Goal: Information Seeking & Learning: Learn about a topic

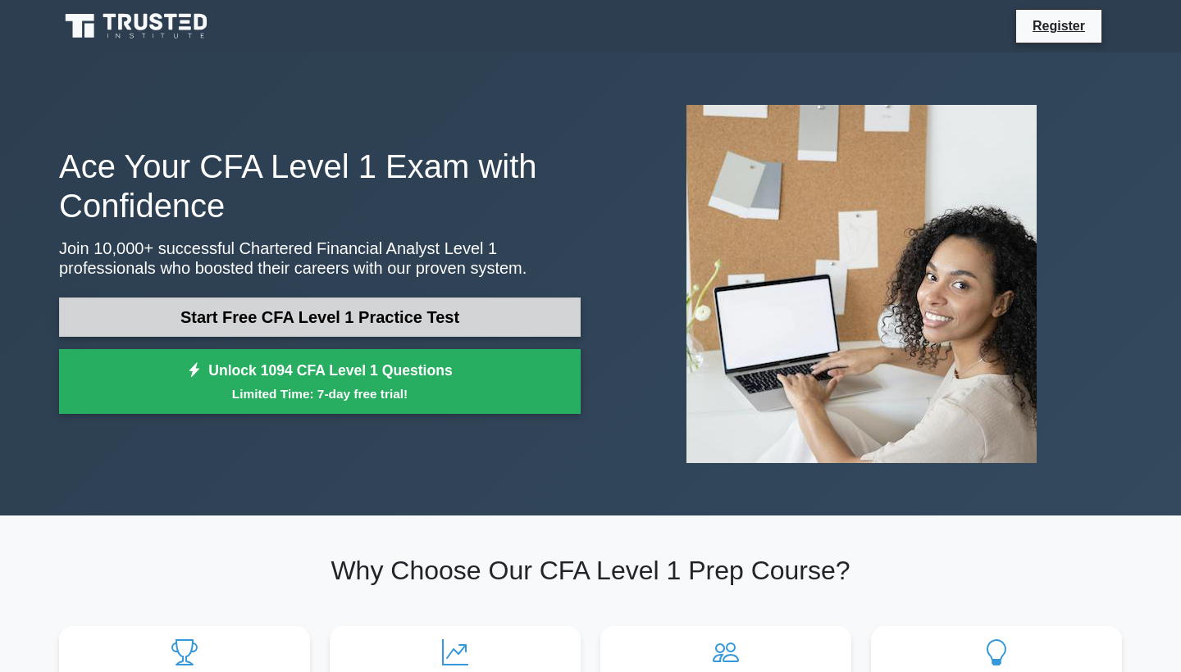
click at [408, 319] on link "Start Free CFA Level 1 Practice Test" at bounding box center [319, 317] width 521 height 39
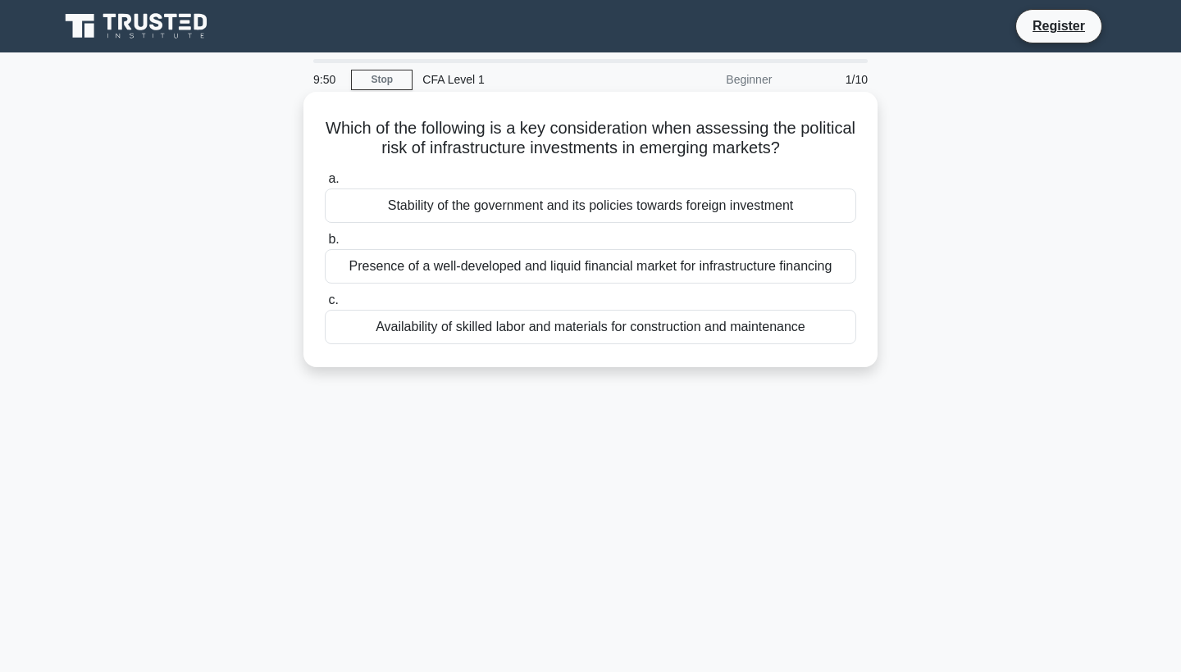
click at [584, 209] on div "Stability of the government and its policies towards foreign investment" at bounding box center [590, 206] width 531 height 34
click at [325, 184] on input "a. Stability of the government and its policies towards foreign investment" at bounding box center [325, 179] width 0 height 11
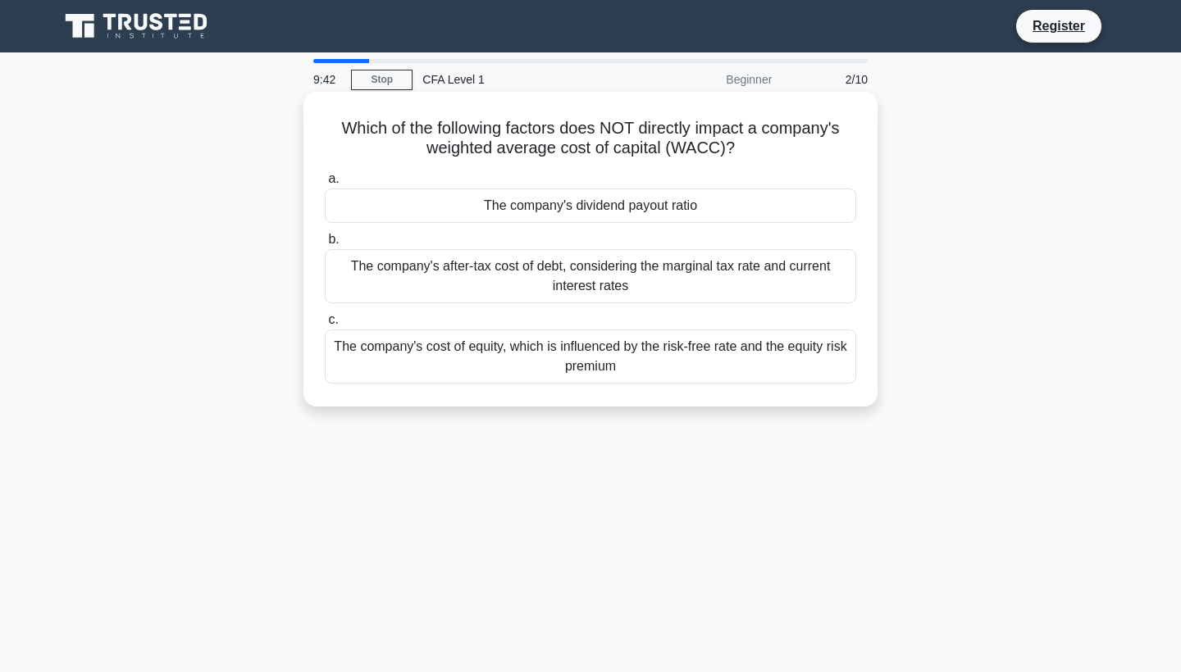
click at [538, 194] on div "The company's dividend payout ratio" at bounding box center [590, 206] width 531 height 34
click at [325, 184] on input "a. The company's dividend payout ratio" at bounding box center [325, 179] width 0 height 11
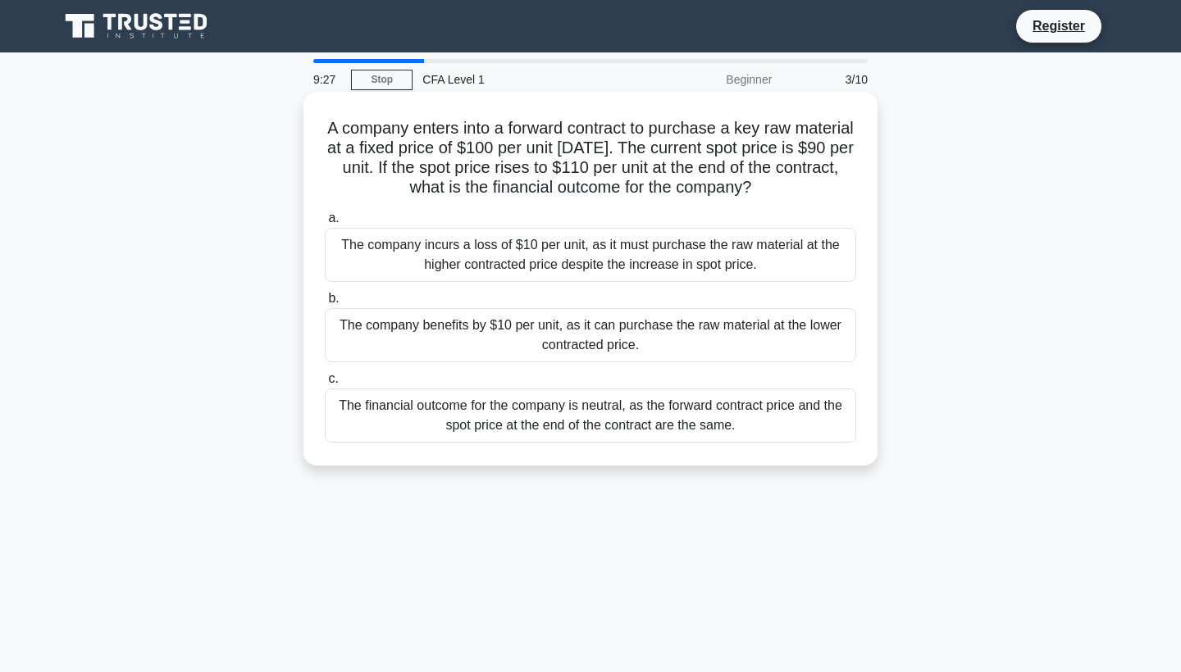
click at [529, 332] on div "The company benefits by $10 per unit, as it can purchase the raw material at th…" at bounding box center [590, 335] width 531 height 54
click at [325, 304] on input "b. The company benefits by $10 per unit, as it can purchase the raw material at…" at bounding box center [325, 299] width 0 height 11
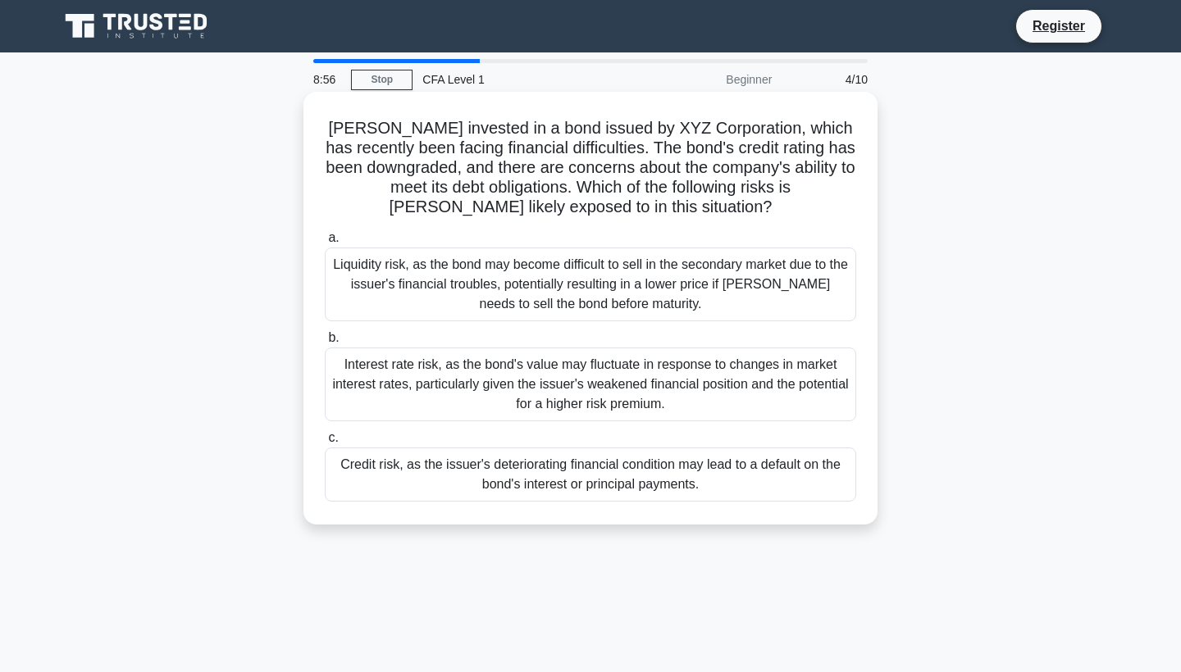
click at [549, 276] on div "Liquidity risk, as the bond may become difficult to sell in the secondary marke…" at bounding box center [590, 285] width 531 height 74
click at [325, 244] on input "a. Liquidity risk, as the bond may become difficult to sell in the secondary ma…" at bounding box center [325, 238] width 0 height 11
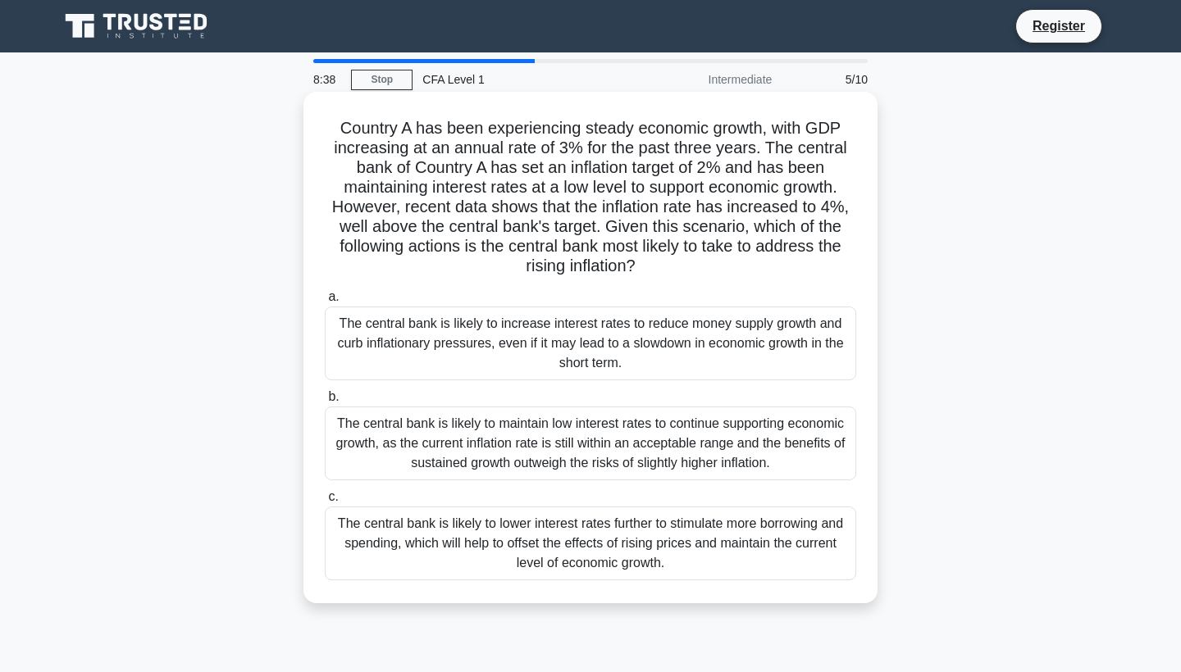
click at [549, 337] on div "The central bank is likely to increase interest rates to reduce money supply gr…" at bounding box center [590, 344] width 531 height 74
click at [325, 303] on input "a. The central bank is likely to increase interest rates to reduce money supply…" at bounding box center [325, 297] width 0 height 11
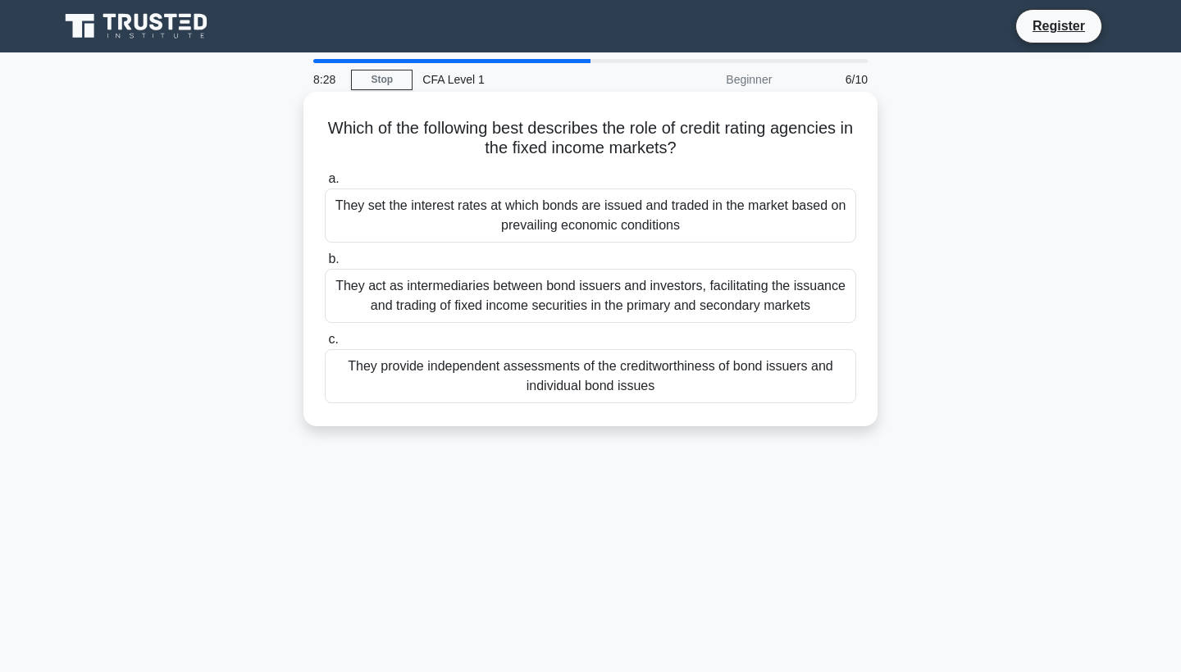
click at [549, 372] on div "They provide independent assessments of the creditworthiness of bond issuers an…" at bounding box center [590, 376] width 531 height 54
click at [325, 345] on input "c. They provide independent assessments of the creditworthiness of bond issuers…" at bounding box center [325, 340] width 0 height 11
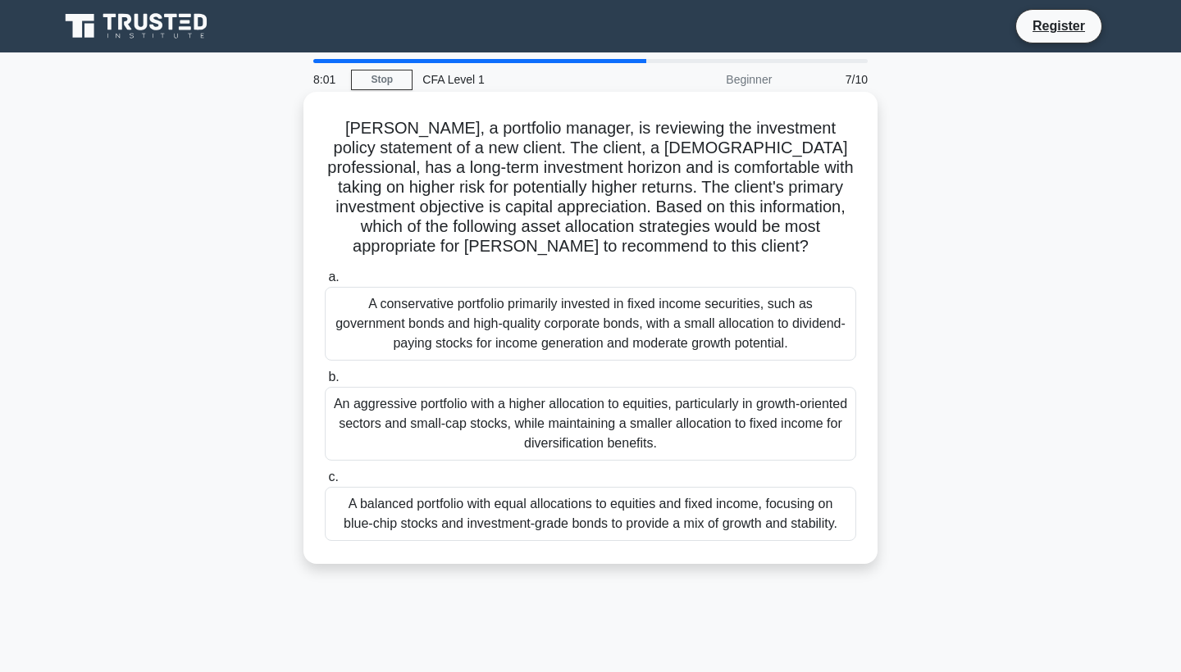
click at [549, 422] on div "An aggressive portfolio with a higher allocation to equities, particularly in g…" at bounding box center [590, 424] width 531 height 74
click at [325, 383] on input "b. An aggressive portfolio with a higher allocation to equities, particularly i…" at bounding box center [325, 377] width 0 height 11
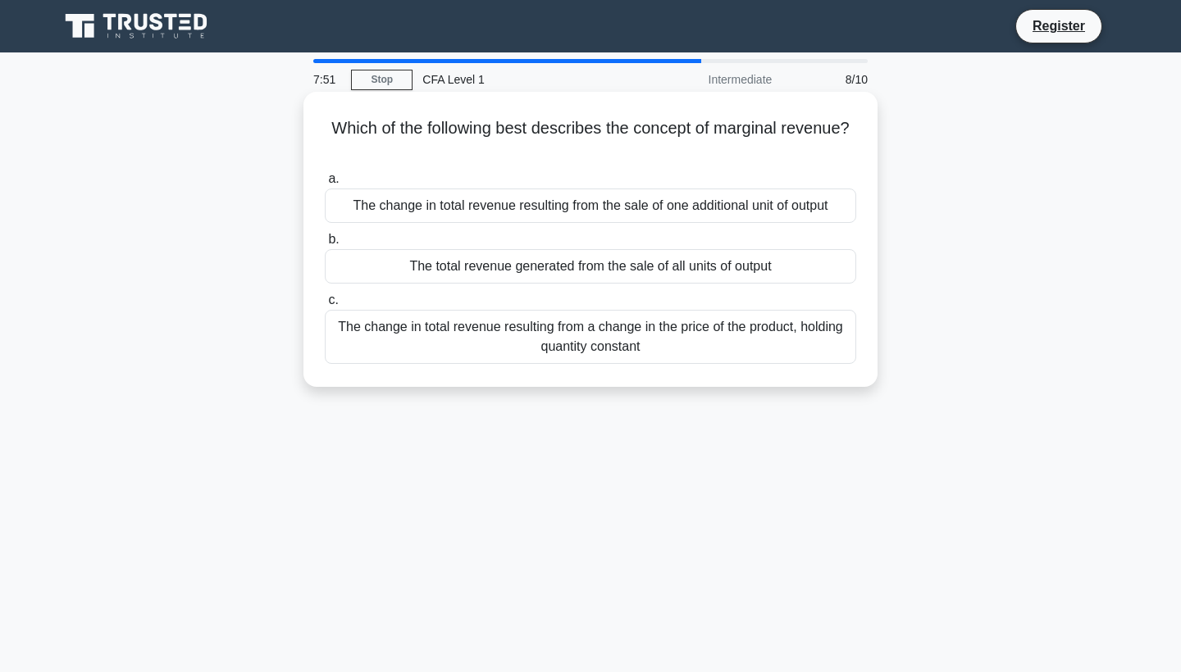
click at [460, 208] on div "The change in total revenue resulting from the sale of one additional unit of o…" at bounding box center [590, 206] width 531 height 34
click at [325, 184] on input "a. The change in total revenue resulting from the sale of one additional unit o…" at bounding box center [325, 179] width 0 height 11
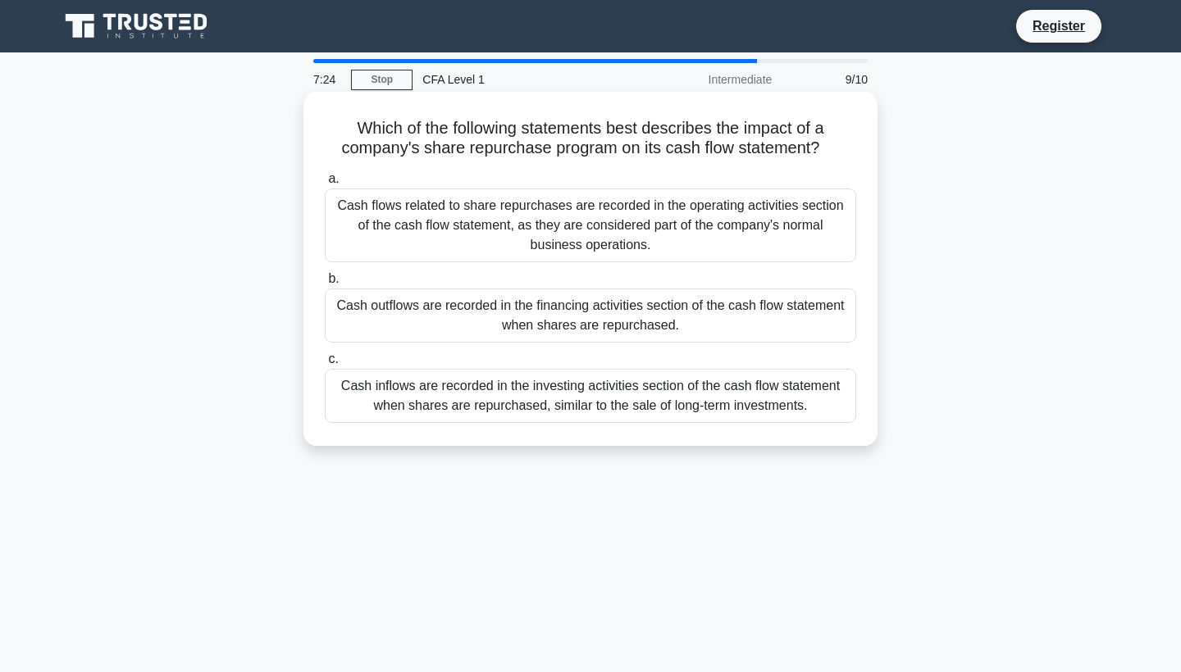
click at [644, 231] on div "Cash flows related to share repurchases are recorded in the operating activitie…" at bounding box center [590, 226] width 531 height 74
click at [325, 184] on input "a. Cash flows related to share repurchases are recorded in the operating activi…" at bounding box center [325, 179] width 0 height 11
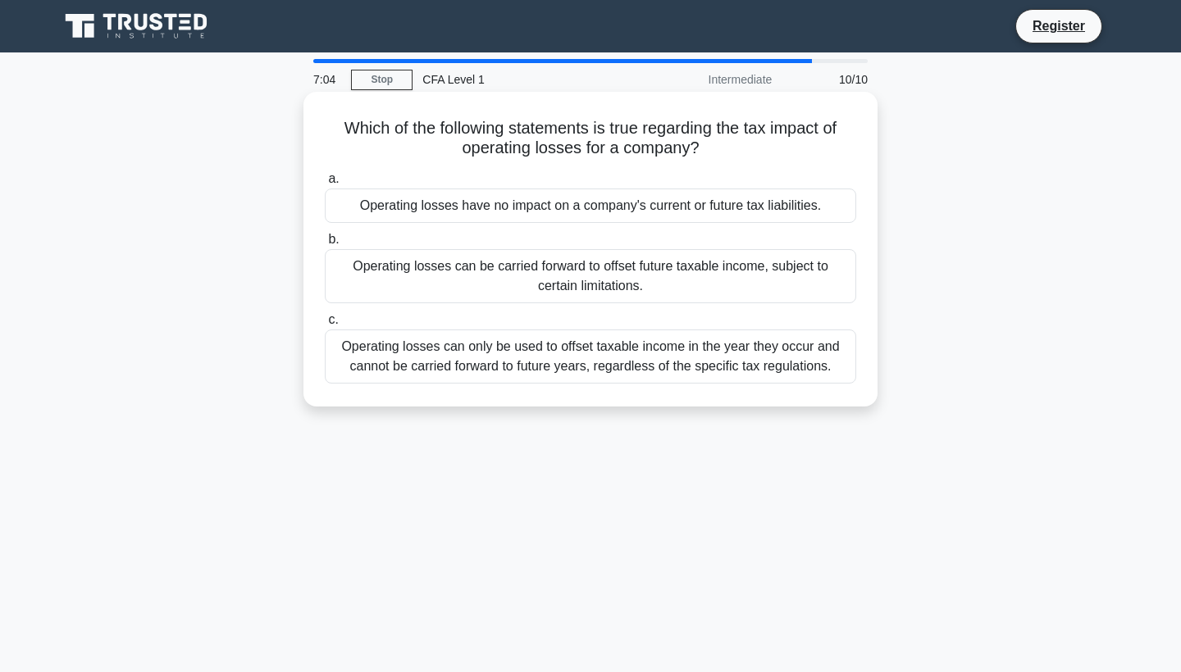
click at [688, 362] on div "Operating losses can only be used to offset taxable income in the year they occ…" at bounding box center [590, 357] width 531 height 54
click at [325, 326] on input "c. Operating losses can only be used to offset taxable income in the year they …" at bounding box center [325, 320] width 0 height 11
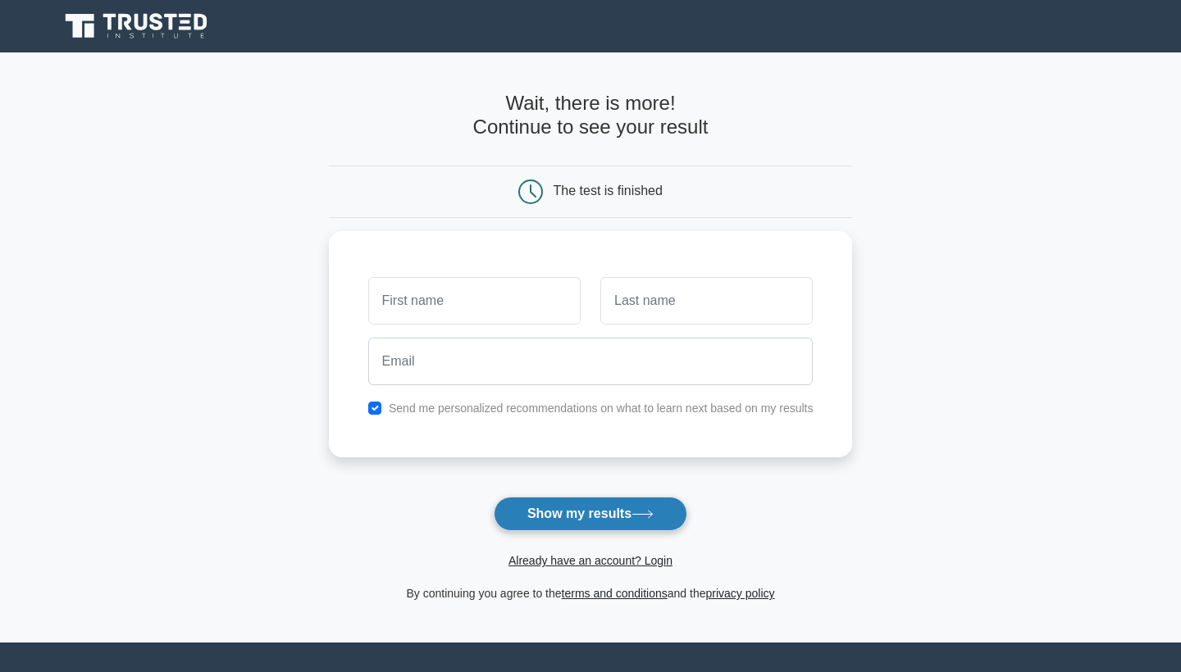
click at [626, 526] on button "Show my results" at bounding box center [591, 514] width 194 height 34
type input "nwkcnwk§nj§"
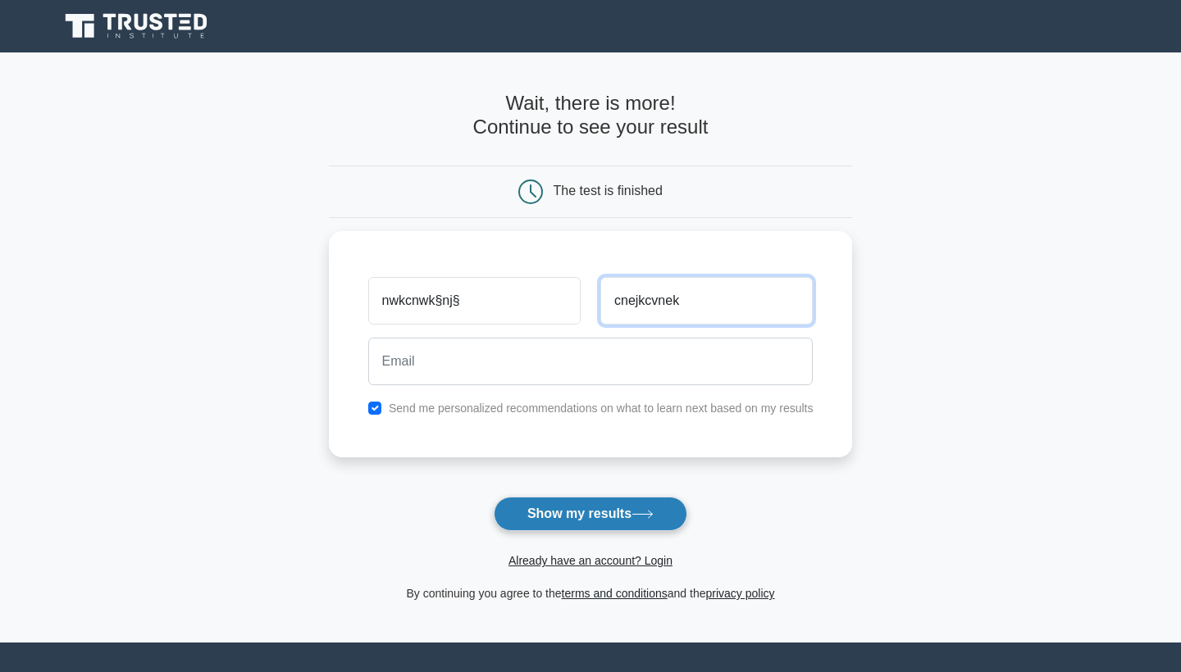
type input "cnejkcvnek"
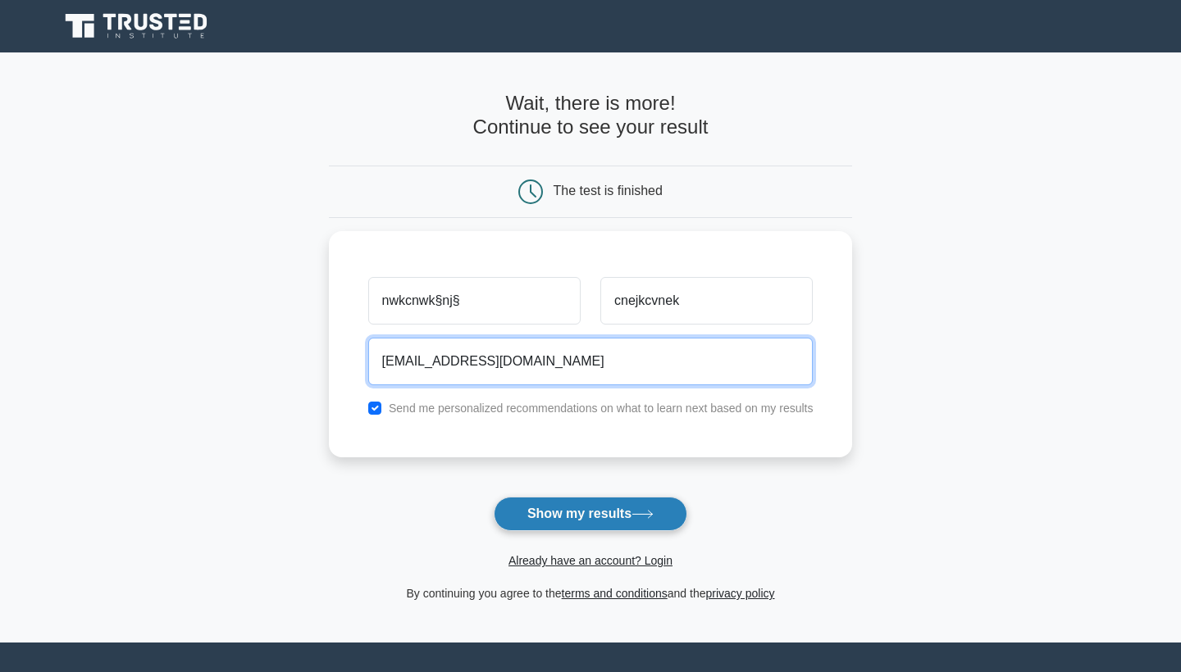
type input "ckaenkwen@outlook.com"
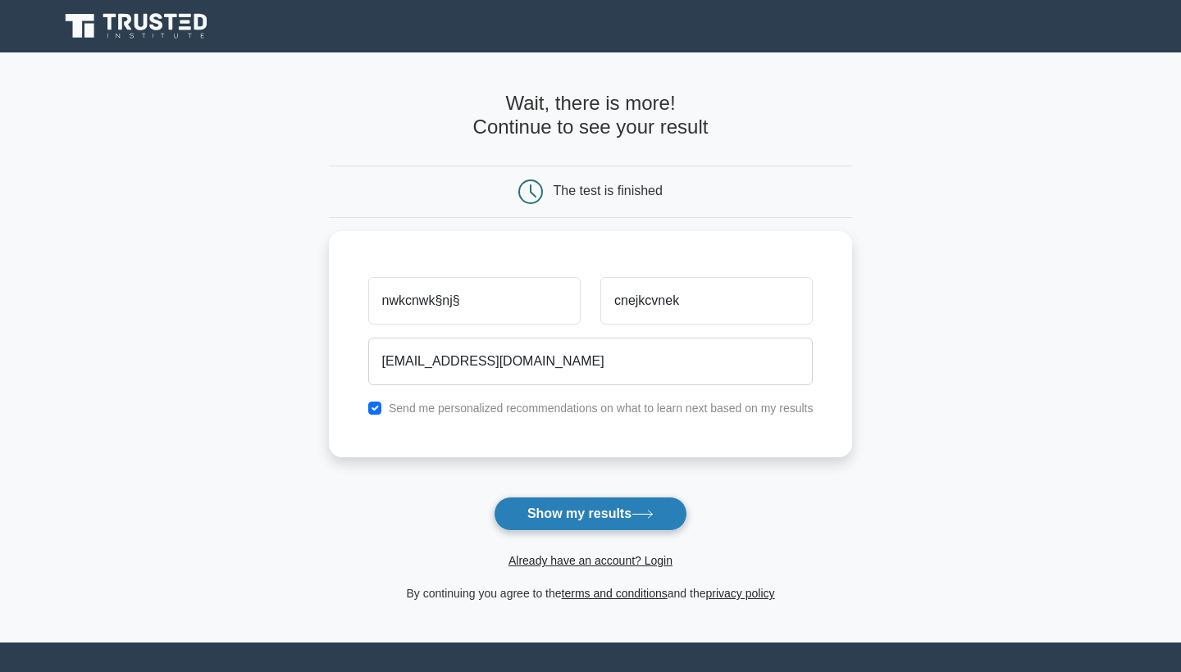
click at [590, 516] on button "Show my results" at bounding box center [591, 514] width 194 height 34
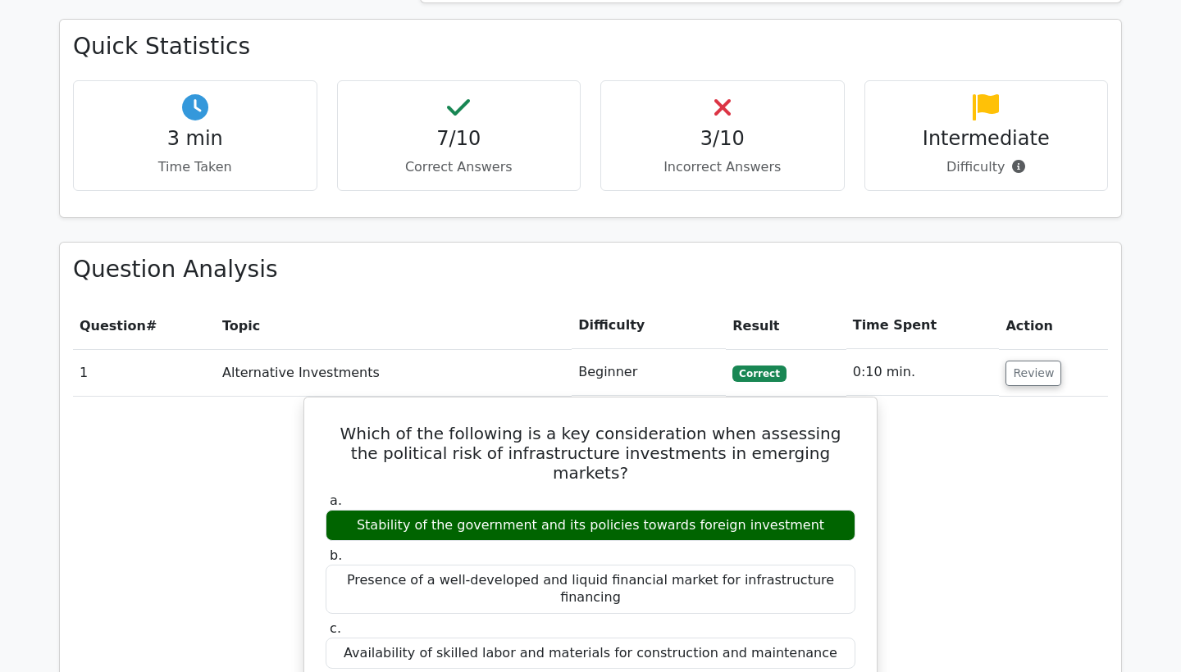
scroll to position [1082, 0]
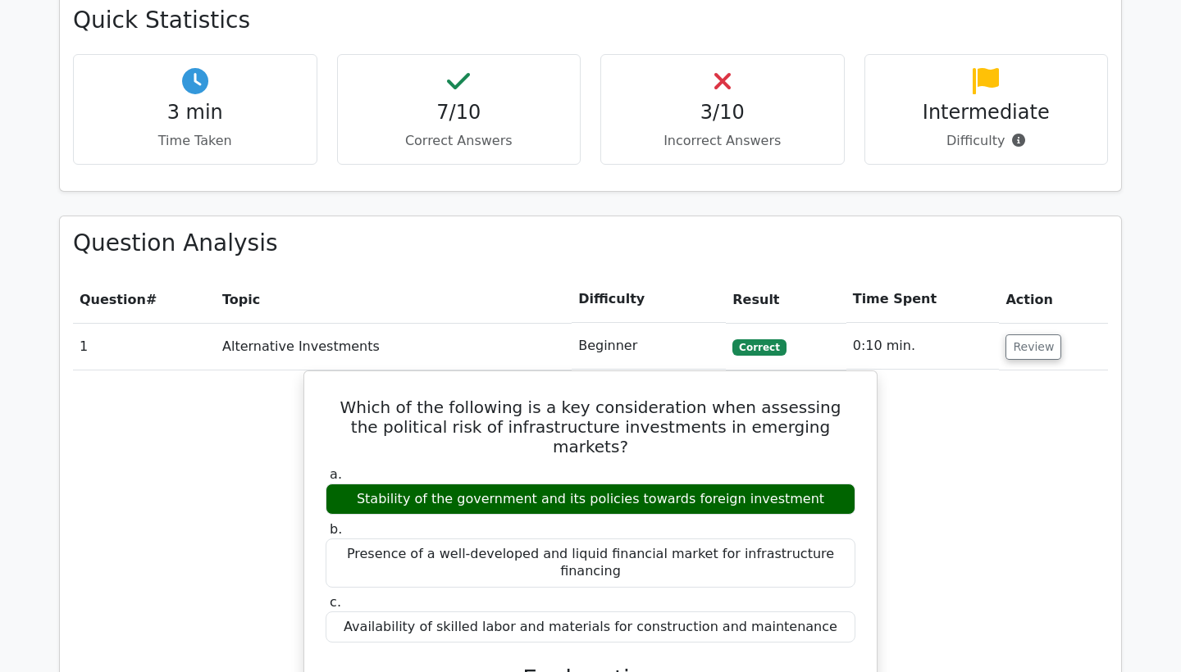
click at [699, 131] on p "Incorrect Answers" at bounding box center [722, 141] width 216 height 20
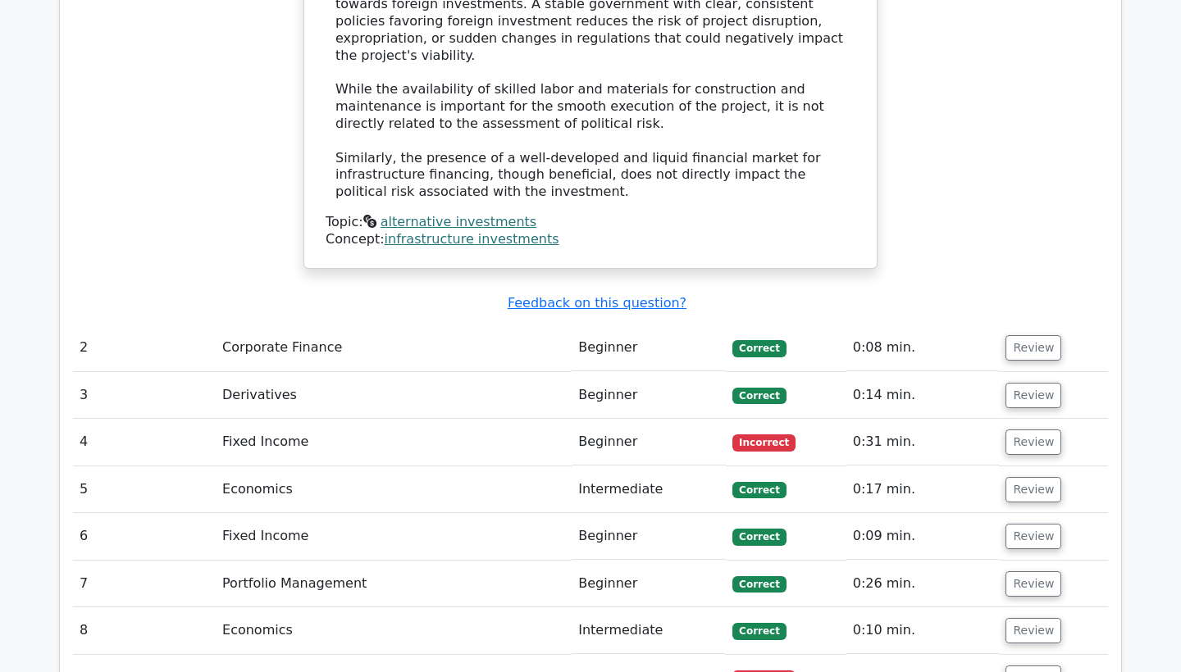
scroll to position [1910, 0]
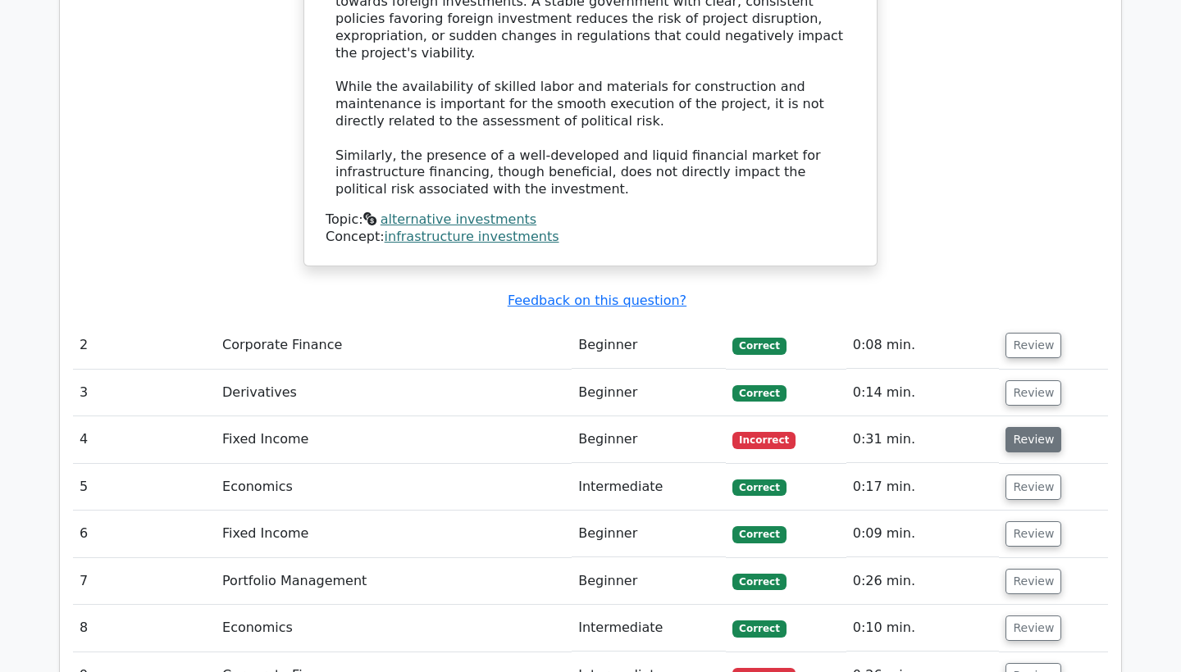
click at [1036, 427] on button "Review" at bounding box center [1033, 439] width 56 height 25
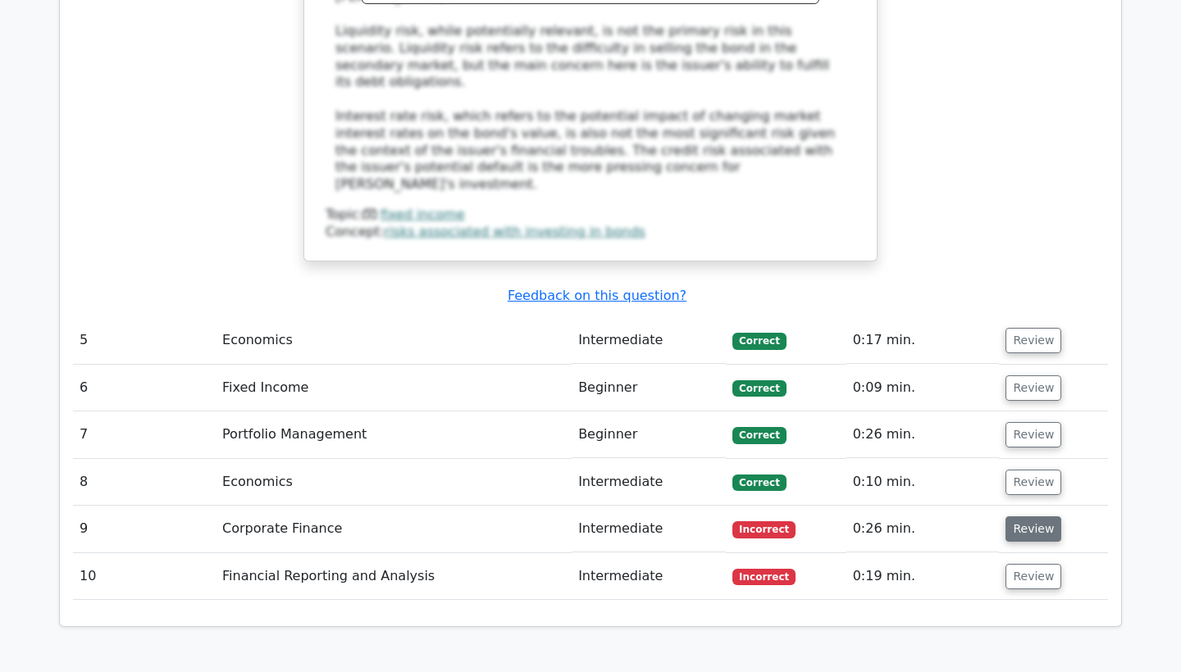
scroll to position [3000, 0]
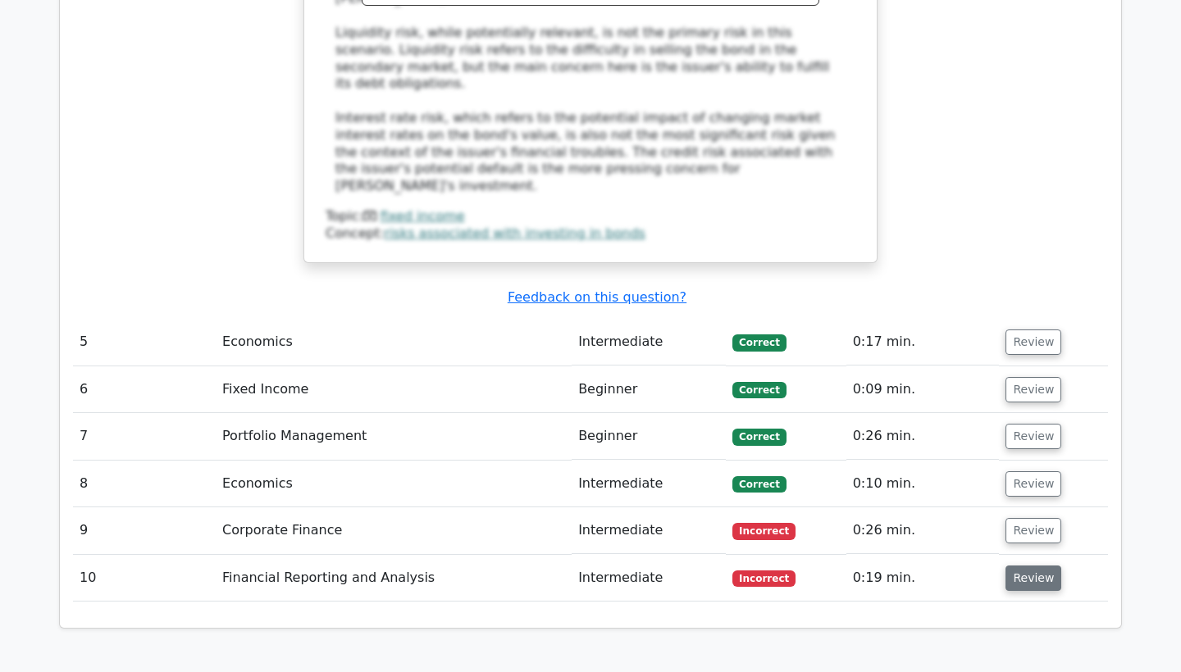
click at [1034, 566] on button "Review" at bounding box center [1033, 578] width 56 height 25
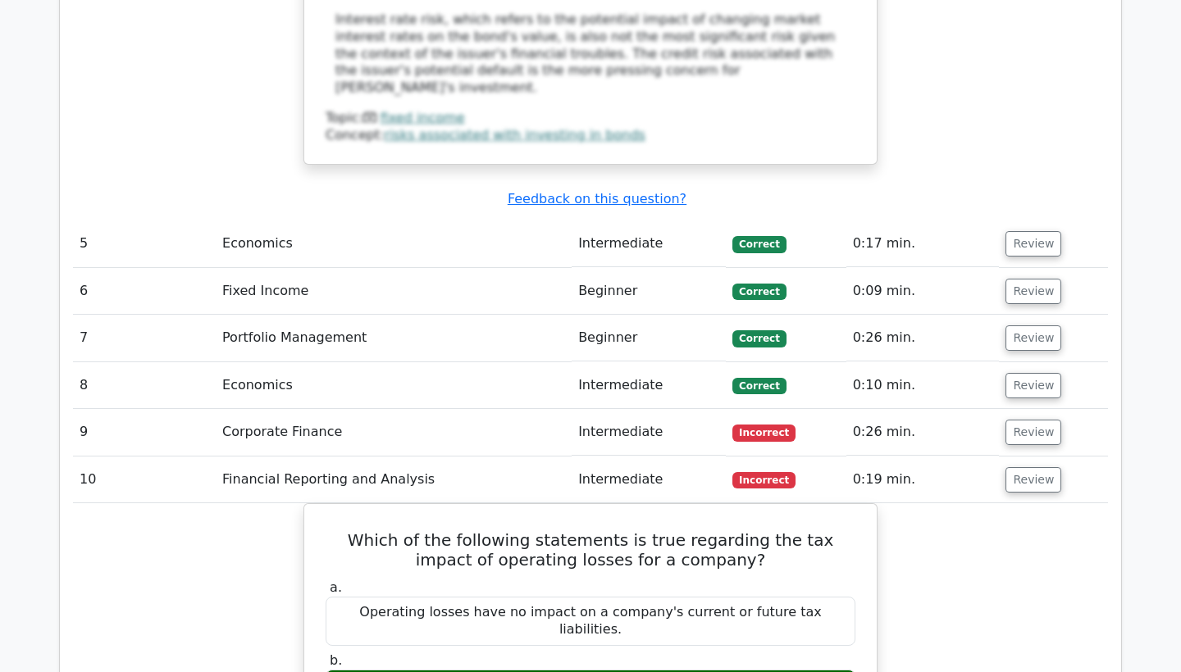
scroll to position [3097, 0]
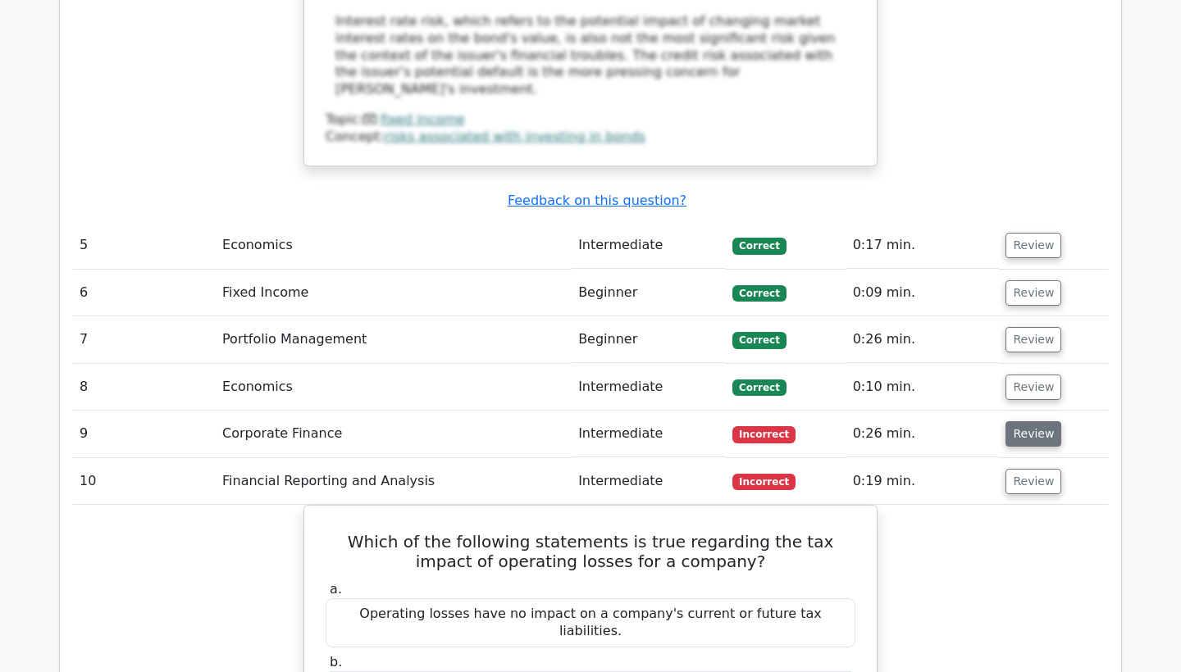
click at [1039, 421] on button "Review" at bounding box center [1033, 433] width 56 height 25
